Goal: Task Accomplishment & Management: Manage account settings

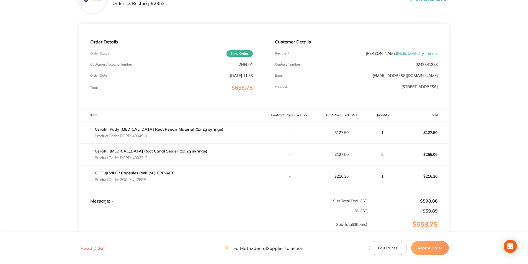
scroll to position [55, 0]
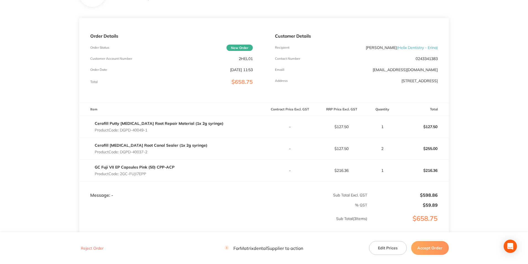
click at [391, 247] on button "Edit Prices" at bounding box center [388, 248] width 38 height 14
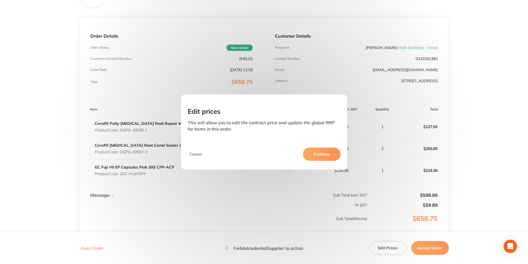
click at [322, 151] on button "Continue" at bounding box center [322, 153] width 38 height 13
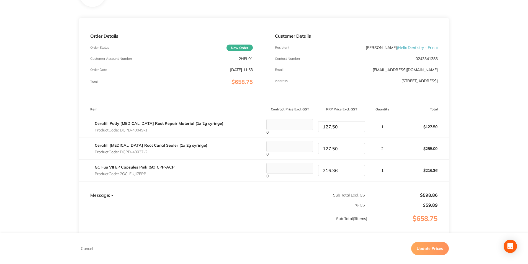
click at [312, 169] on tr "GC Fuji VII EP Capsules Pink (50) CPP-ACP Product Code: 2GC-FUJI7EPP 0 216.36 1…" at bounding box center [263, 171] width 369 height 22
type input "225.45"
click at [392, 170] on p "1" at bounding box center [381, 170] width 29 height 4
click at [433, 251] on button "Update Prices" at bounding box center [430, 248] width 38 height 13
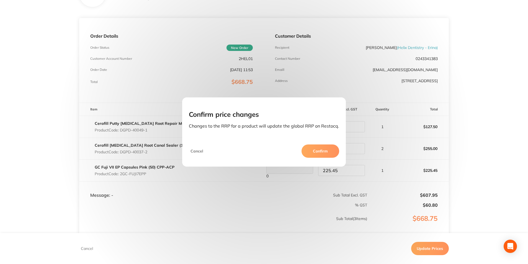
click at [322, 145] on button "Confirm" at bounding box center [320, 150] width 38 height 13
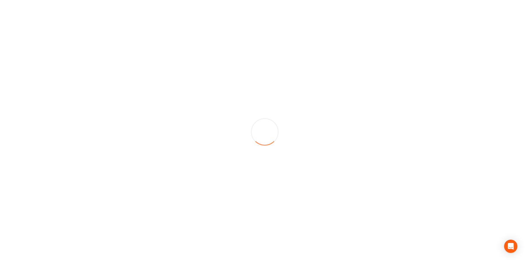
scroll to position [0, 0]
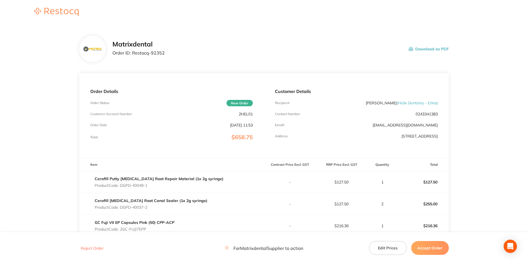
scroll to position [28, 0]
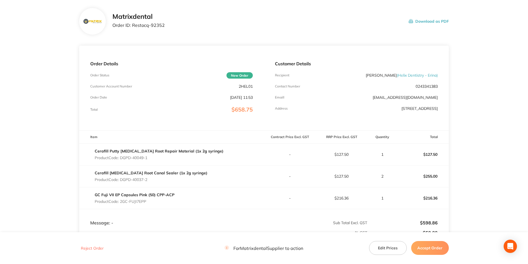
click at [389, 249] on button "Edit Prices" at bounding box center [388, 248] width 38 height 14
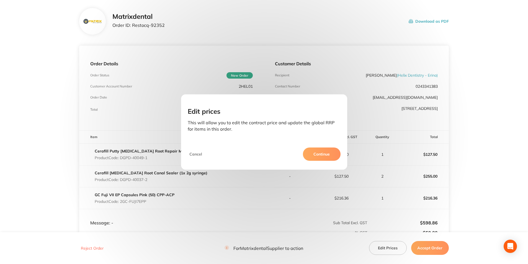
click at [329, 158] on button "Continue" at bounding box center [322, 153] width 38 height 13
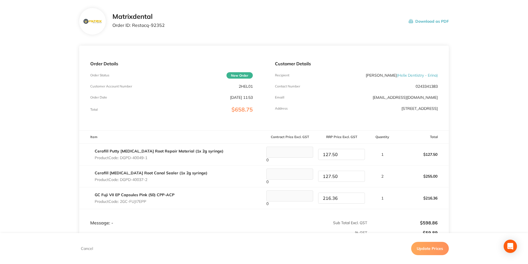
drag, startPoint x: 343, startPoint y: 196, endPoint x: 300, endPoint y: 190, distance: 43.1
click at [300, 190] on tr "GC Fuji VII EP Capsules Pink (50) CPP-ACP Product Code: 2GC-FUJI7EPP 0 216.36 1…" at bounding box center [263, 198] width 369 height 22
type input "225.45"
click at [435, 244] on button "Update Prices" at bounding box center [430, 248] width 38 height 13
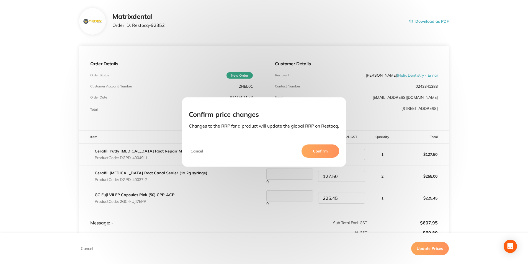
click at [332, 154] on button "Confirm" at bounding box center [320, 150] width 38 height 13
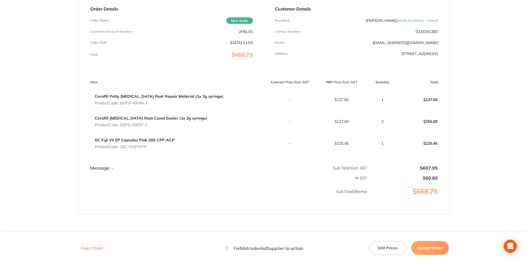
scroll to position [83, 0]
click at [429, 248] on button "Accept Order" at bounding box center [430, 248] width 38 height 14
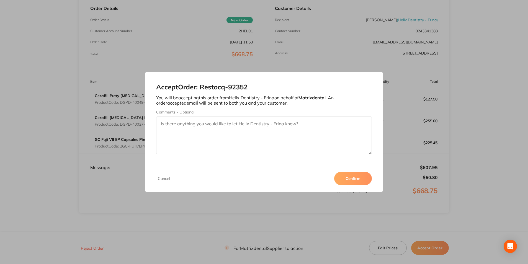
click at [253, 126] on textarea "Comments - Optional" at bounding box center [263, 135] width 215 height 38
type textarea "Thank you"
click at [346, 180] on button "Confirm" at bounding box center [353, 178] width 38 height 13
